Goal: Task Accomplishment & Management: Manage account settings

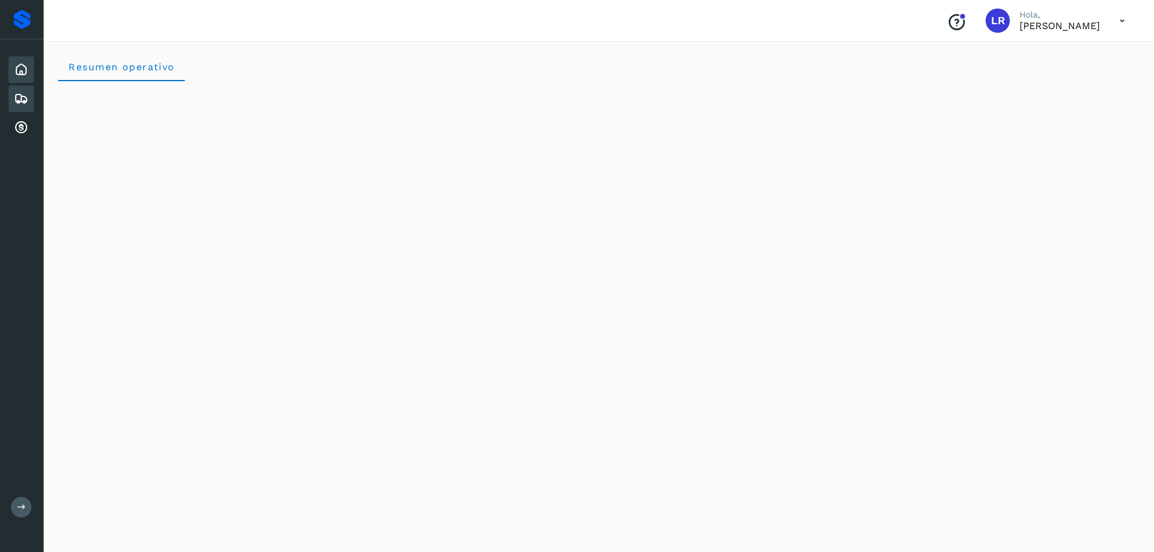
click at [13, 96] on div "Embarques" at bounding box center [20, 98] width 25 height 27
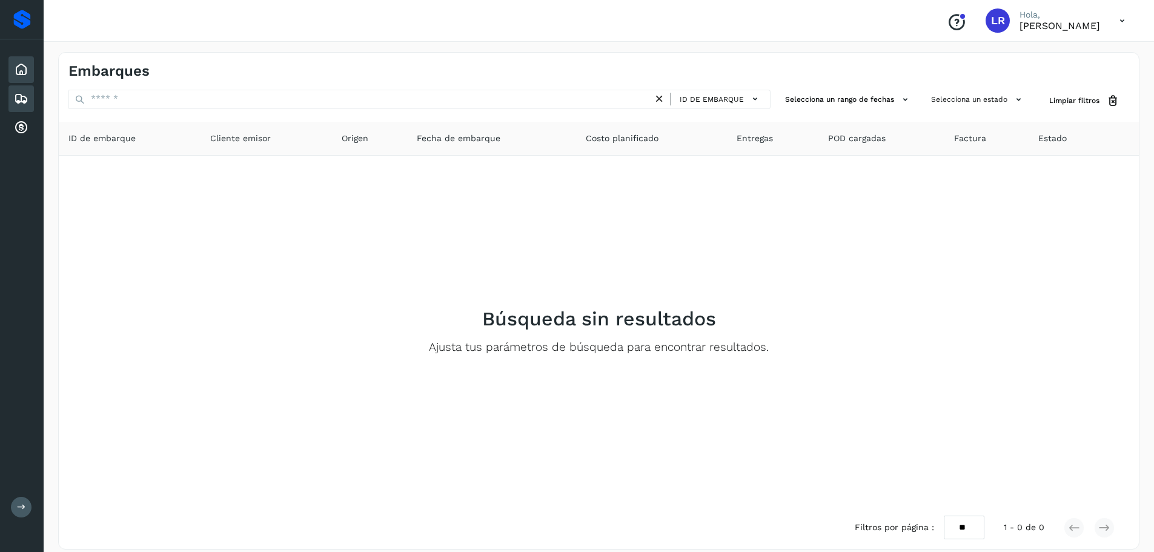
click at [22, 68] on icon at bounding box center [21, 69] width 15 height 15
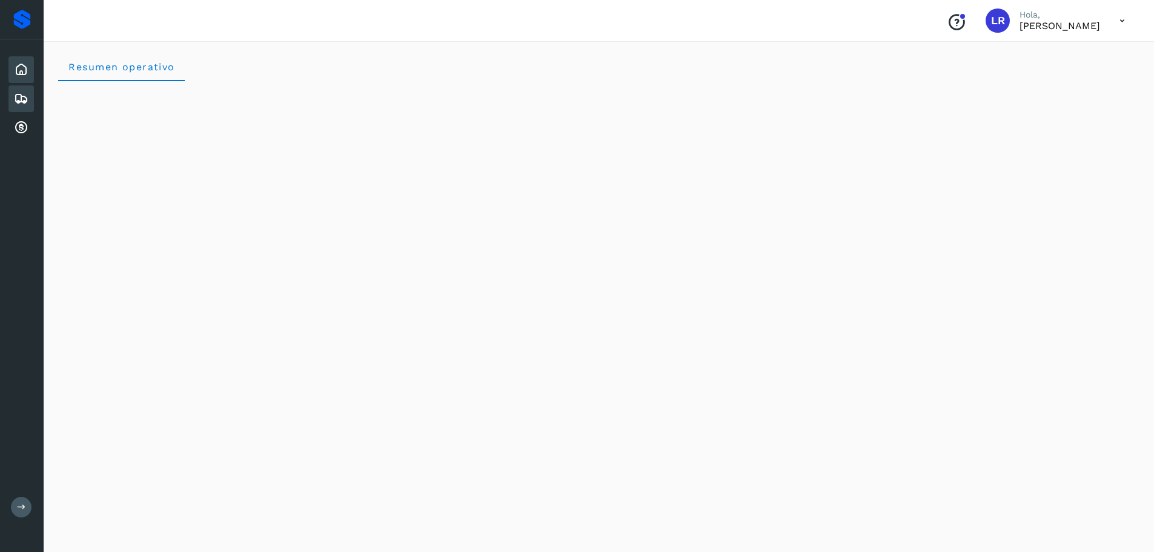
click at [18, 96] on icon at bounding box center [21, 98] width 15 height 15
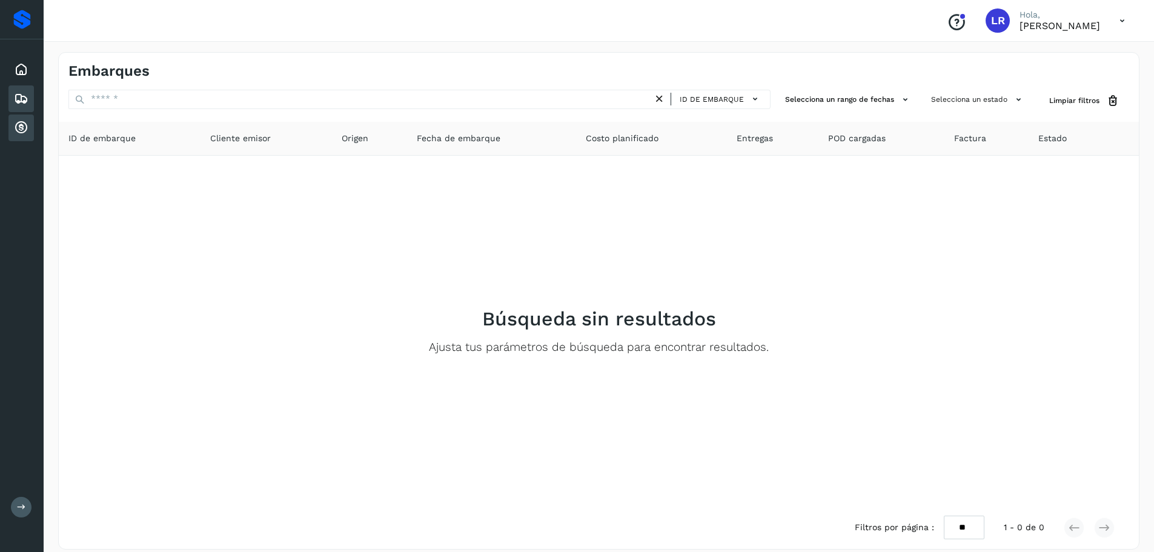
click at [18, 125] on icon at bounding box center [21, 128] width 15 height 15
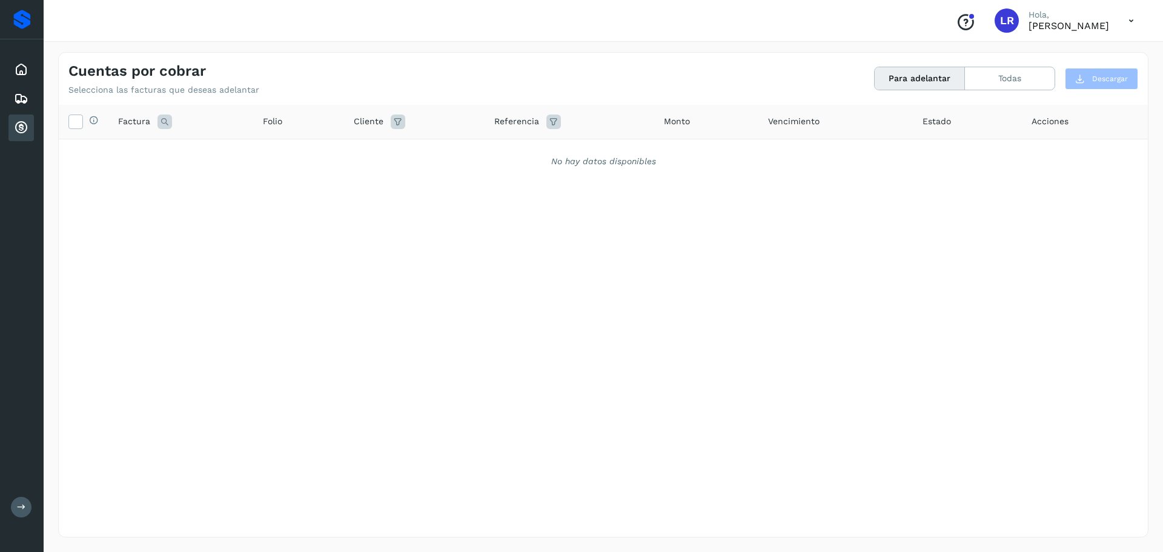
click at [267, 124] on span "Folio" at bounding box center [272, 121] width 19 height 13
click at [384, 121] on div "Cliente" at bounding box center [414, 122] width 121 height 15
click at [395, 122] on icon at bounding box center [398, 122] width 15 height 15
click at [497, 151] on input "text" at bounding box center [468, 151] width 131 height 19
click at [420, 200] on icon at bounding box center [415, 198] width 12 height 12
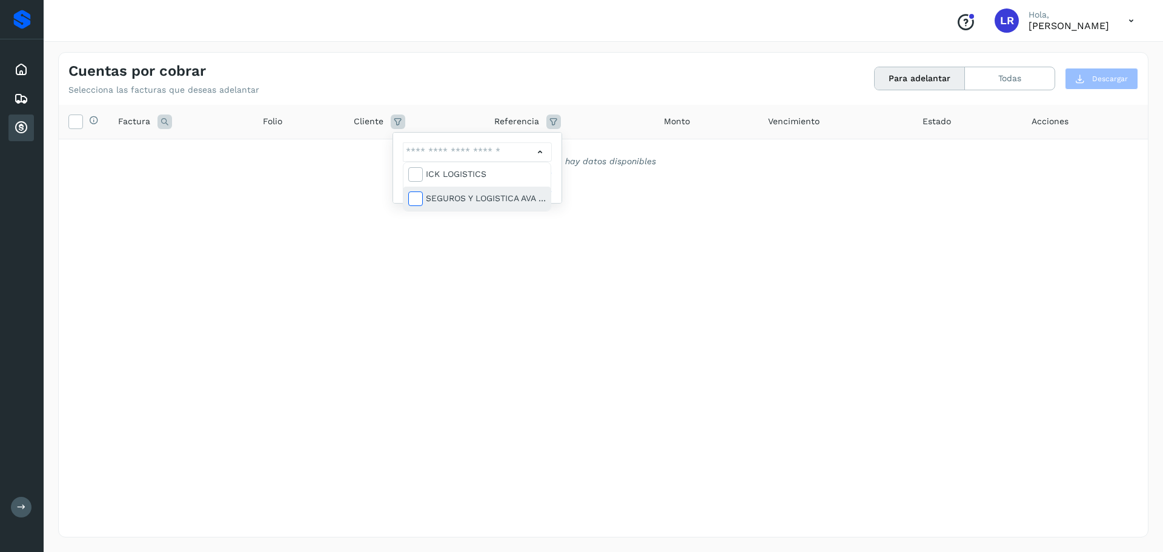
type input "**********"
click at [530, 277] on div at bounding box center [581, 276] width 1163 height 552
click at [495, 182] on button "Filtrar" at bounding box center [509, 182] width 86 height 22
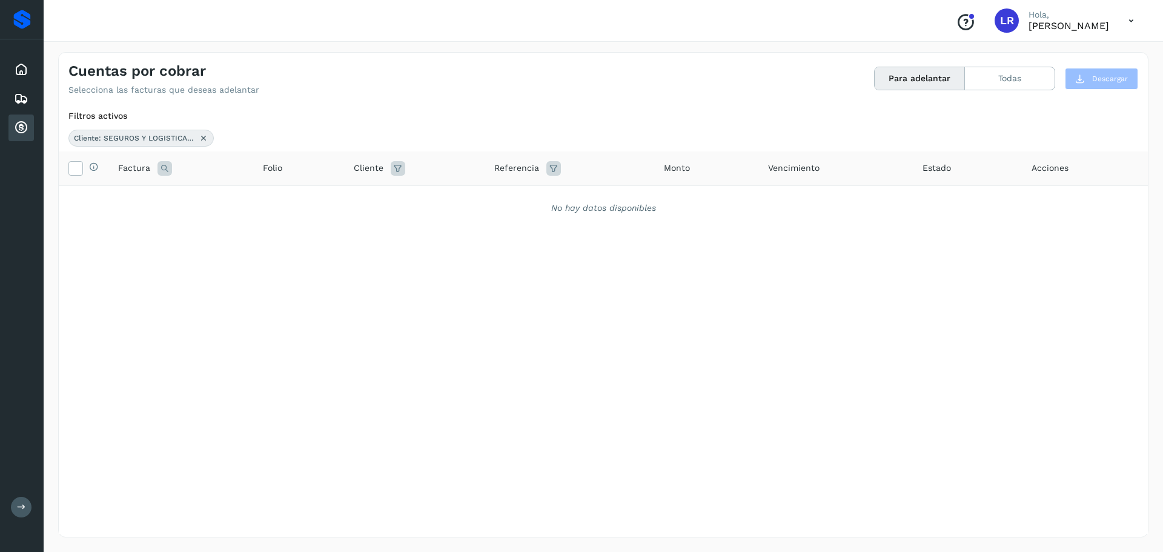
click at [401, 167] on icon at bounding box center [398, 168] width 15 height 15
